Goal: Task Accomplishment & Management: Complete application form

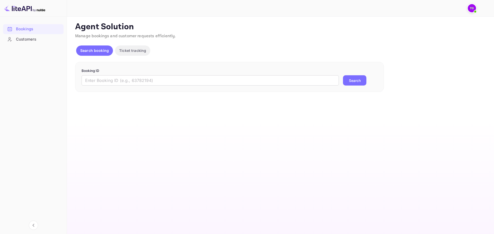
click at [476, 10] on span at bounding box center [474, 11] width 5 height 5
click at [283, 80] on div at bounding box center [247, 117] width 494 height 234
click at [283, 82] on input "text" at bounding box center [210, 80] width 257 height 10
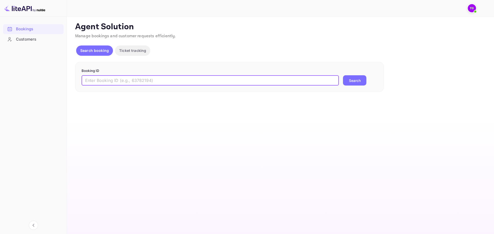
paste input "gdQl91dC9"
type input "gdQl91dC9"
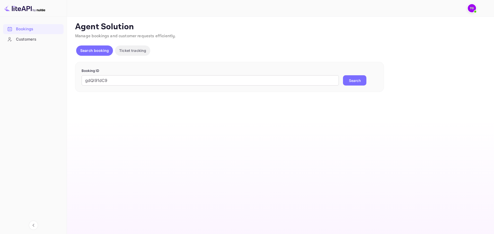
click at [471, 11] on img at bounding box center [471, 8] width 8 height 8
click at [472, 9] on div at bounding box center [247, 117] width 494 height 234
click at [356, 80] on button "Search" at bounding box center [354, 80] width 23 height 10
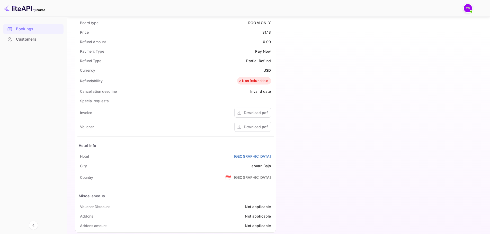
scroll to position [180, 0]
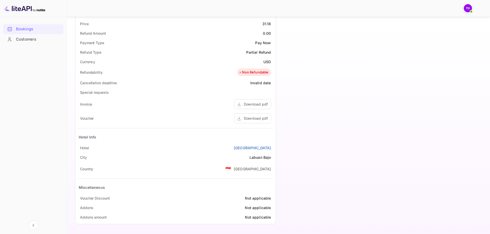
click at [465, 6] on img at bounding box center [468, 8] width 8 height 8
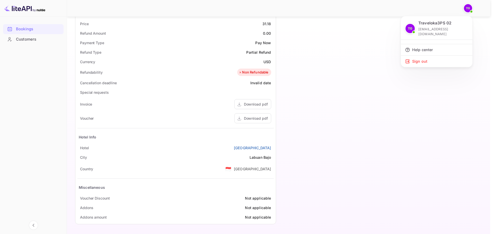
drag, startPoint x: 469, startPoint y: 108, endPoint x: 464, endPoint y: 99, distance: 10.5
click at [469, 108] on div at bounding box center [247, 117] width 494 height 234
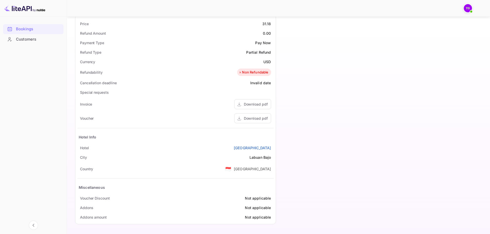
click at [468, 8] on img at bounding box center [468, 8] width 8 height 8
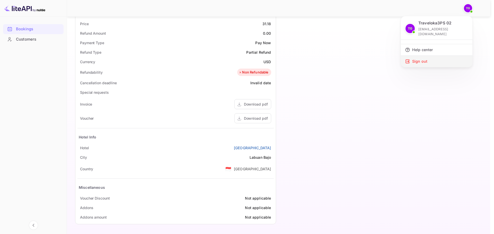
click at [428, 56] on div "Sign out" at bounding box center [436, 61] width 71 height 11
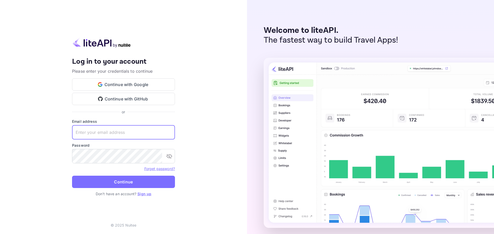
click at [136, 137] on input "text" at bounding box center [123, 132] width 103 height 14
paste input "accom-3ps01@traveloka.com"
type input "accom-3ps01@traveloka.com"
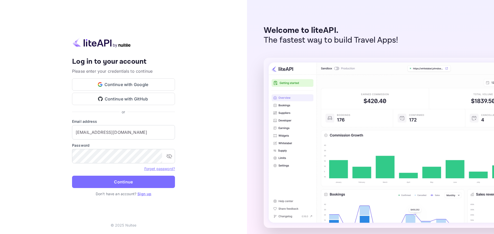
drag, startPoint x: 21, startPoint y: 181, endPoint x: 62, endPoint y: 172, distance: 41.6
click at [21, 181] on div "Your account has been created successfully, a confirmation link has been sent t…" at bounding box center [123, 117] width 247 height 234
click at [171, 178] on button "Continue" at bounding box center [123, 182] width 103 height 12
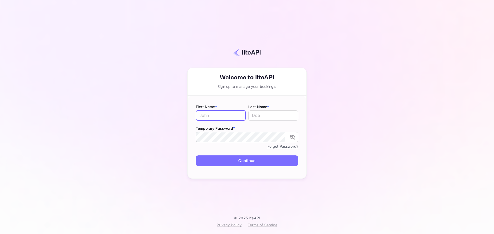
click at [222, 113] on input "text" at bounding box center [221, 116] width 50 height 10
type input "Traveloka3PS"
type input "03"
click at [294, 138] on icon "toggle password visibility" at bounding box center [293, 137] width 6 height 5
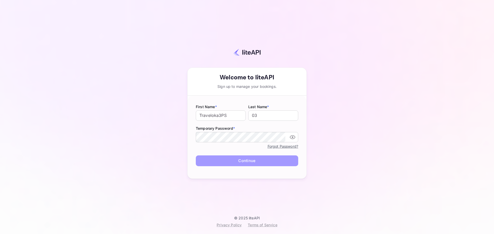
click at [293, 161] on button "Continue" at bounding box center [247, 161] width 102 height 11
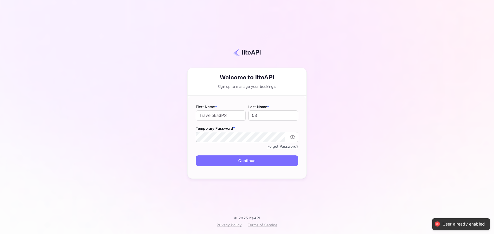
click at [248, 163] on button "Continue" at bounding box center [247, 161] width 102 height 11
